Goal: Task Accomplishment & Management: Use online tool/utility

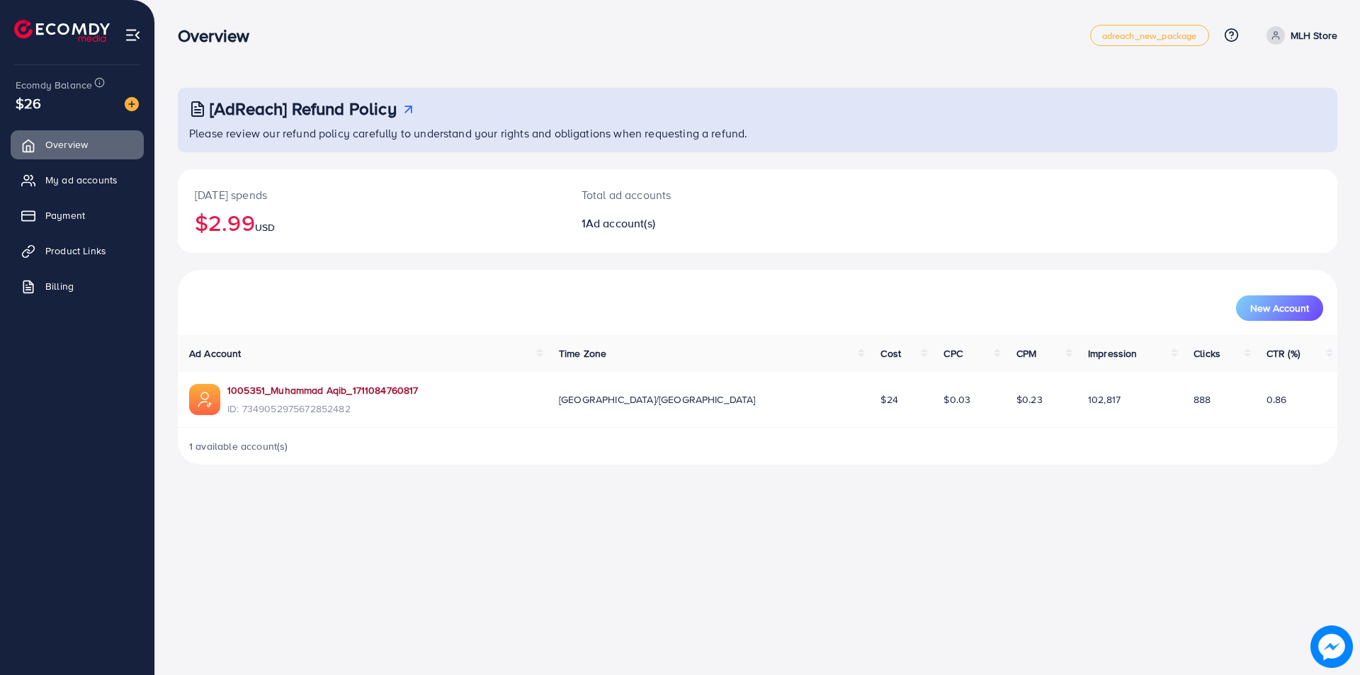
click at [371, 390] on link "1005351_Muhammad Aqib_1711084760817" at bounding box center [322, 390] width 191 height 14
click at [93, 249] on span "Product Links" at bounding box center [79, 251] width 61 height 14
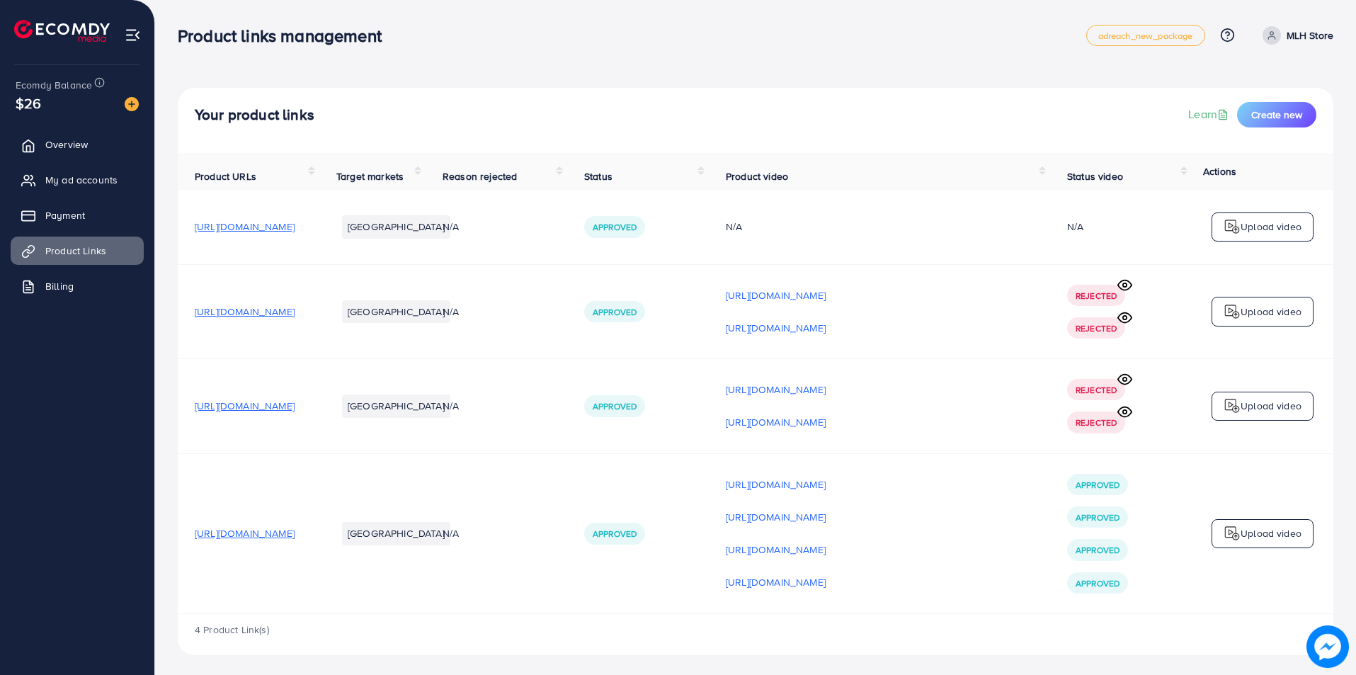
click at [295, 535] on span "[URL][DOMAIN_NAME]" at bounding box center [245, 533] width 100 height 14
drag, startPoint x: 191, startPoint y: 535, endPoint x: 433, endPoint y: 548, distance: 241.9
click at [433, 548] on tr "https://mlhstore.com/products/urban-long-wallet Pakistan N/A Approved https://f…" at bounding box center [756, 533] width 1156 height 160
copy span "[URL][DOMAIN_NAME]"
click at [1253, 113] on span "Create new" at bounding box center [1277, 115] width 51 height 14
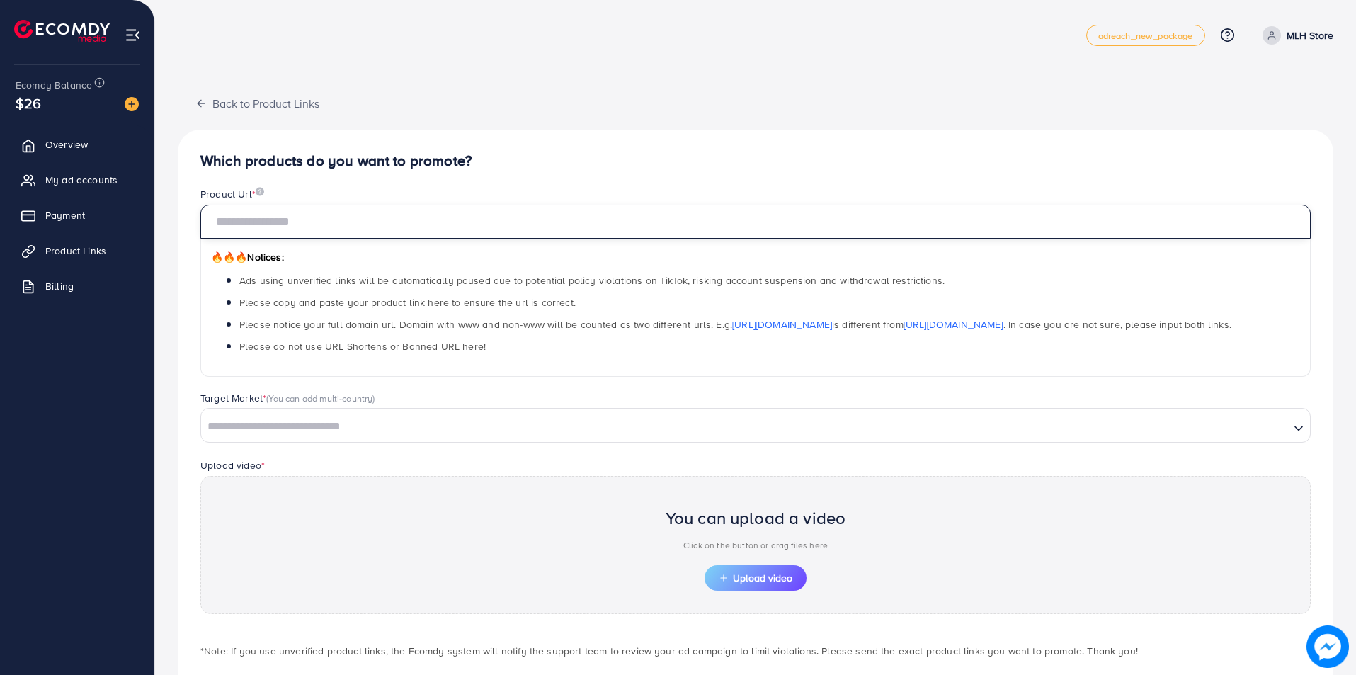
click at [443, 224] on input "text" at bounding box center [755, 222] width 1111 height 34
paste input "**********"
type input "**********"
click at [753, 579] on span "Upload video" at bounding box center [756, 578] width 74 height 10
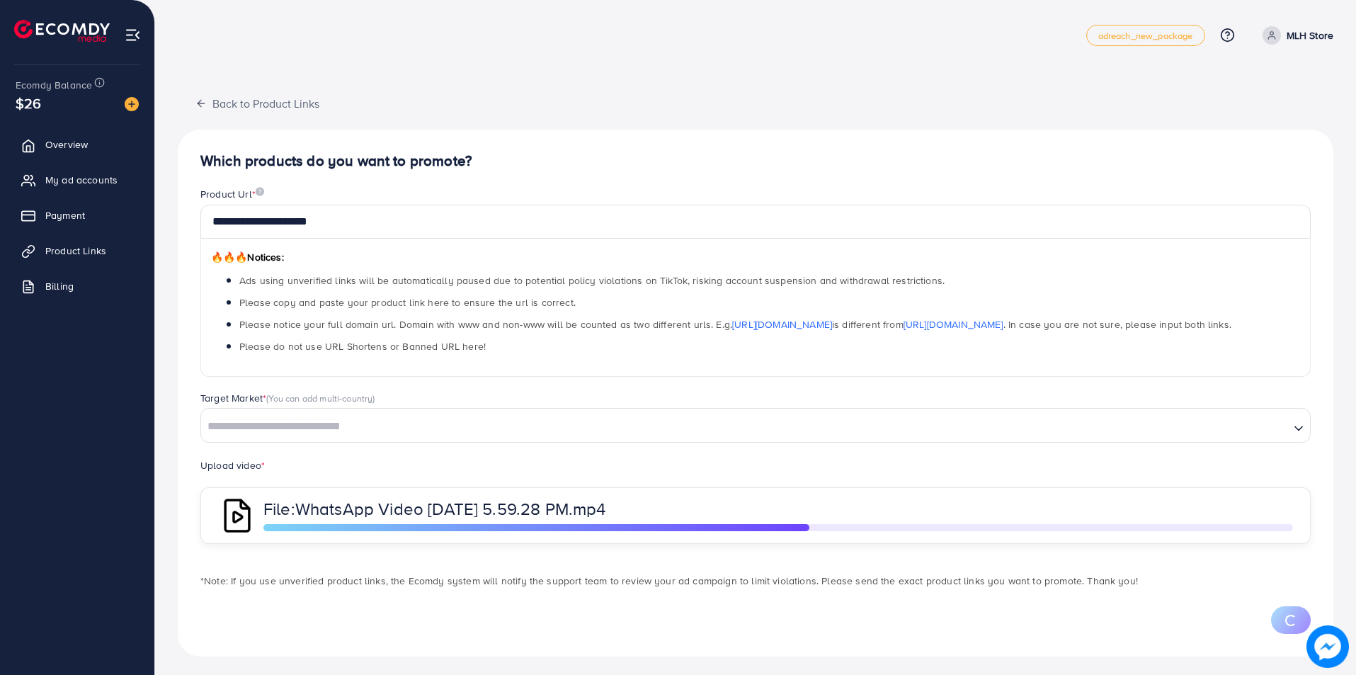
click at [620, 429] on input "Search for option" at bounding box center [746, 427] width 1086 height 22
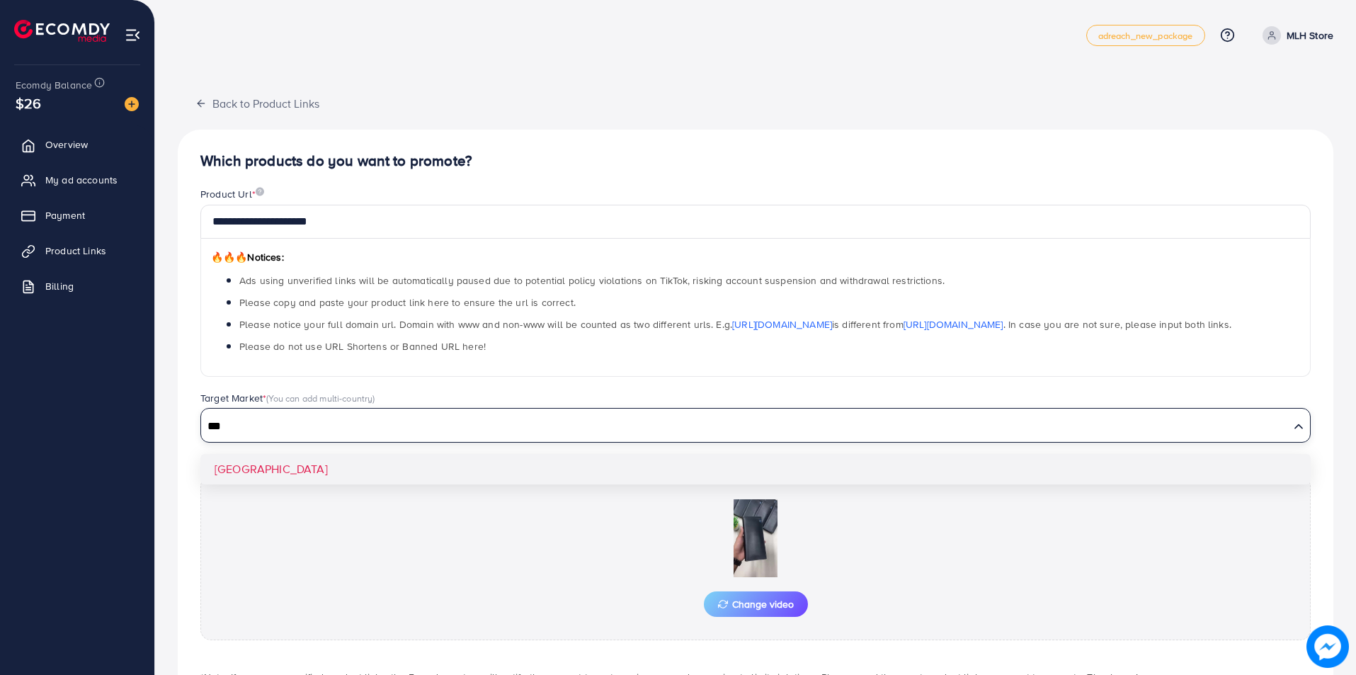
type input "***"
click at [653, 453] on div "Target Market * (You can add multi-country) Loading... Pakistan" at bounding box center [755, 424] width 1133 height 66
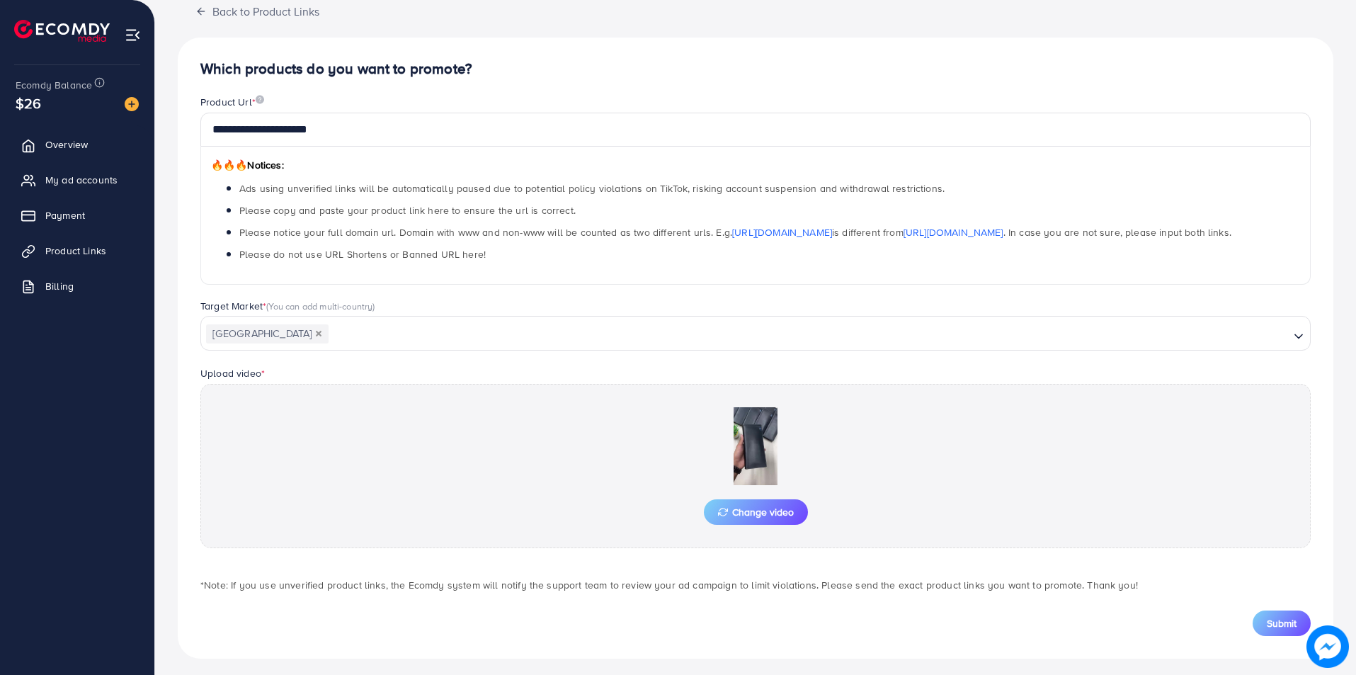
scroll to position [98, 0]
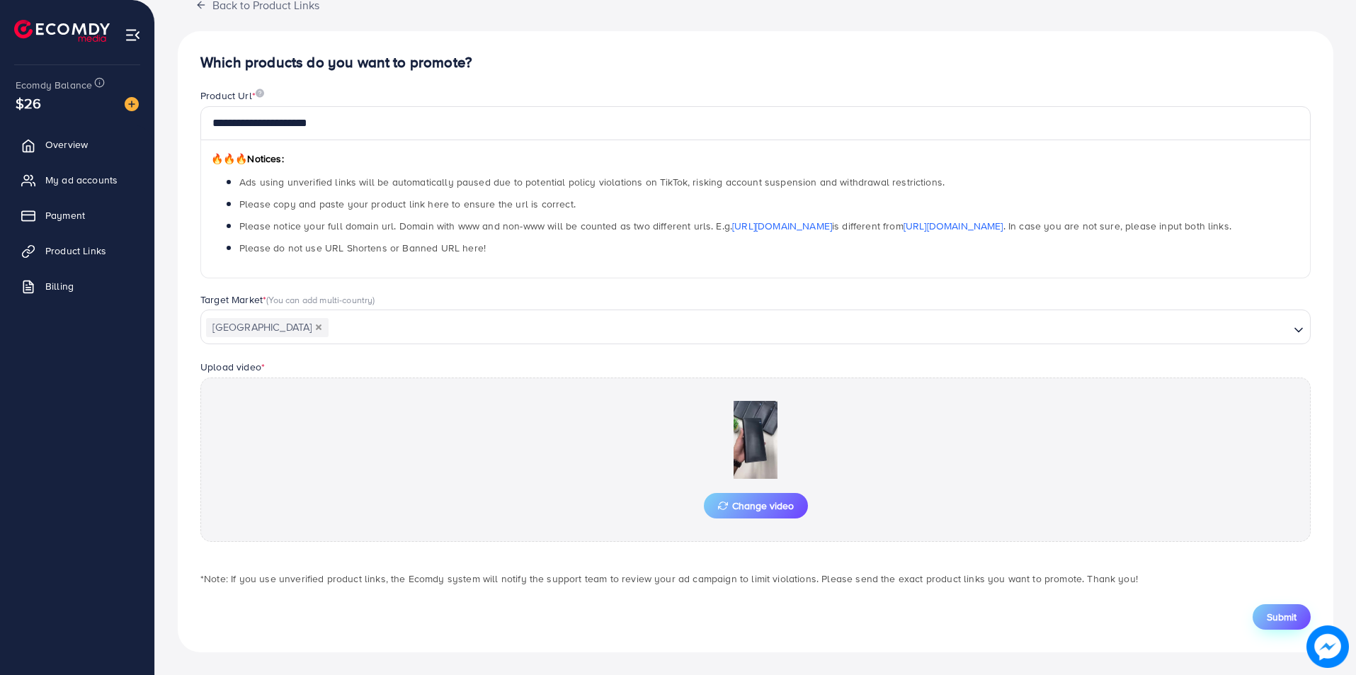
click at [1296, 616] on span "Submit" at bounding box center [1282, 617] width 30 height 14
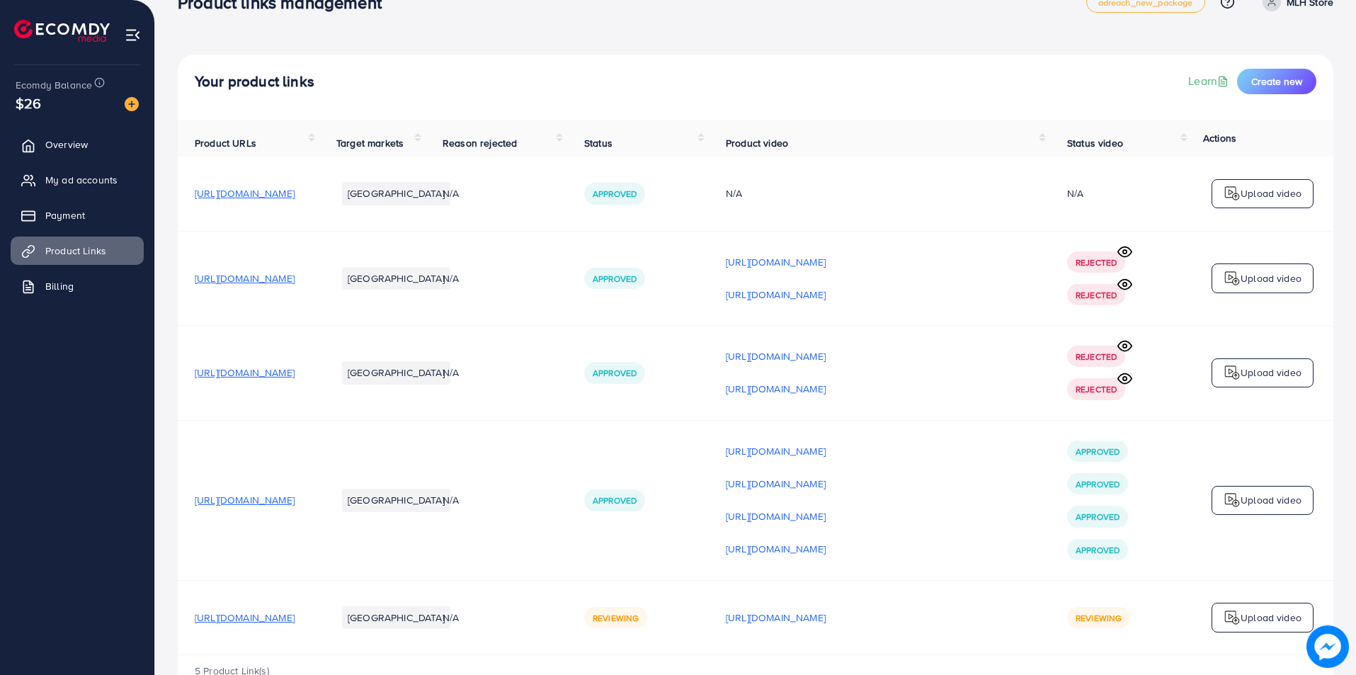
scroll to position [82, 0]
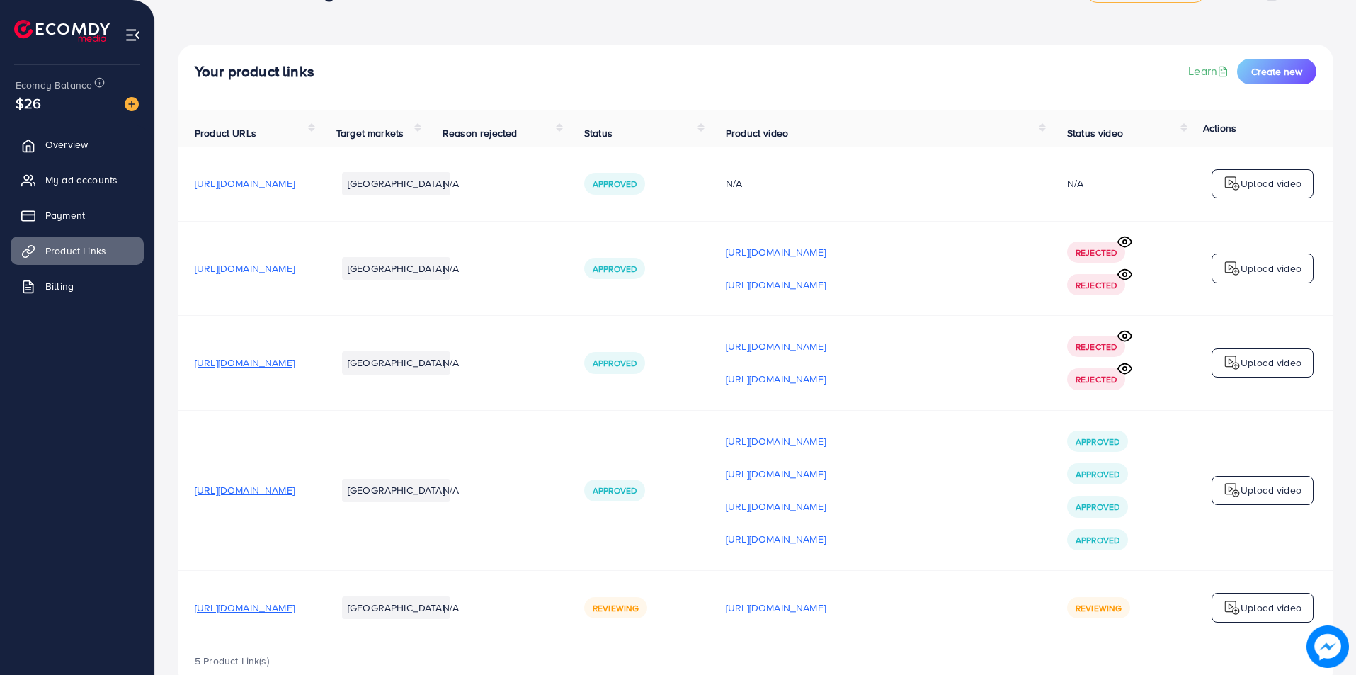
scroll to position [82, 0]
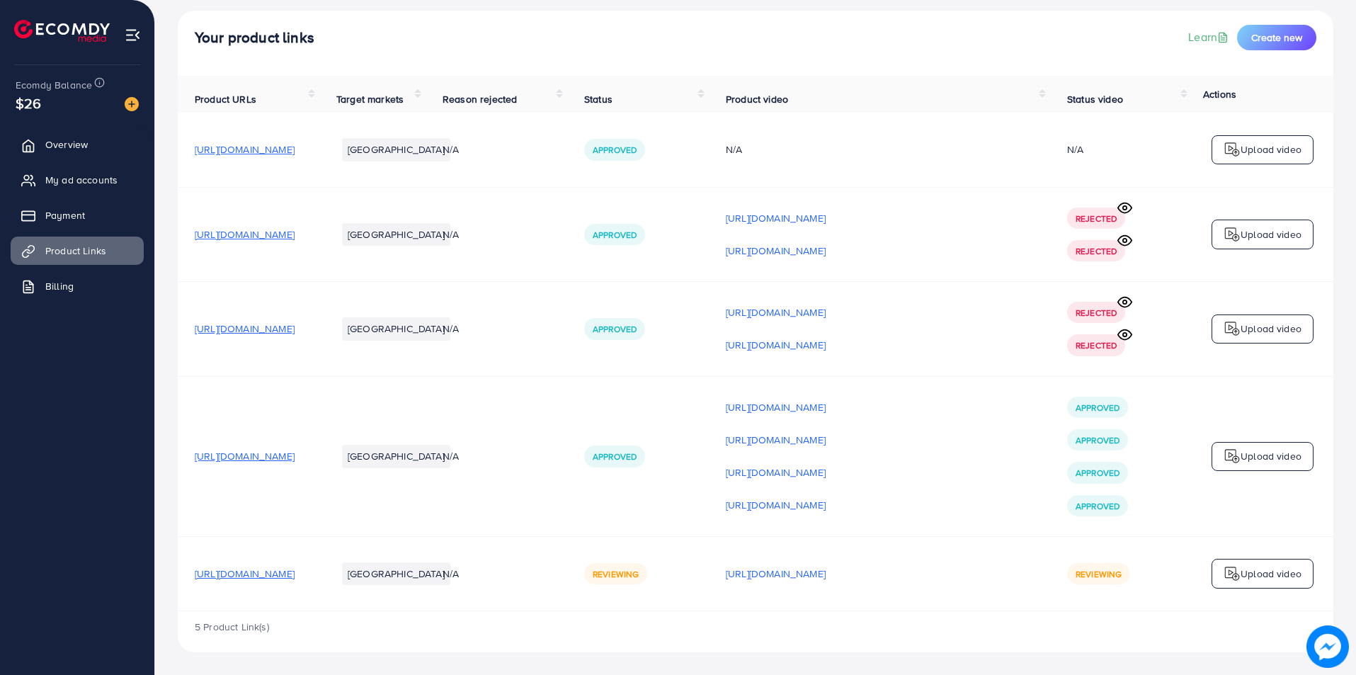
scroll to position [82, 0]
